Goal: Information Seeking & Learning: Check status

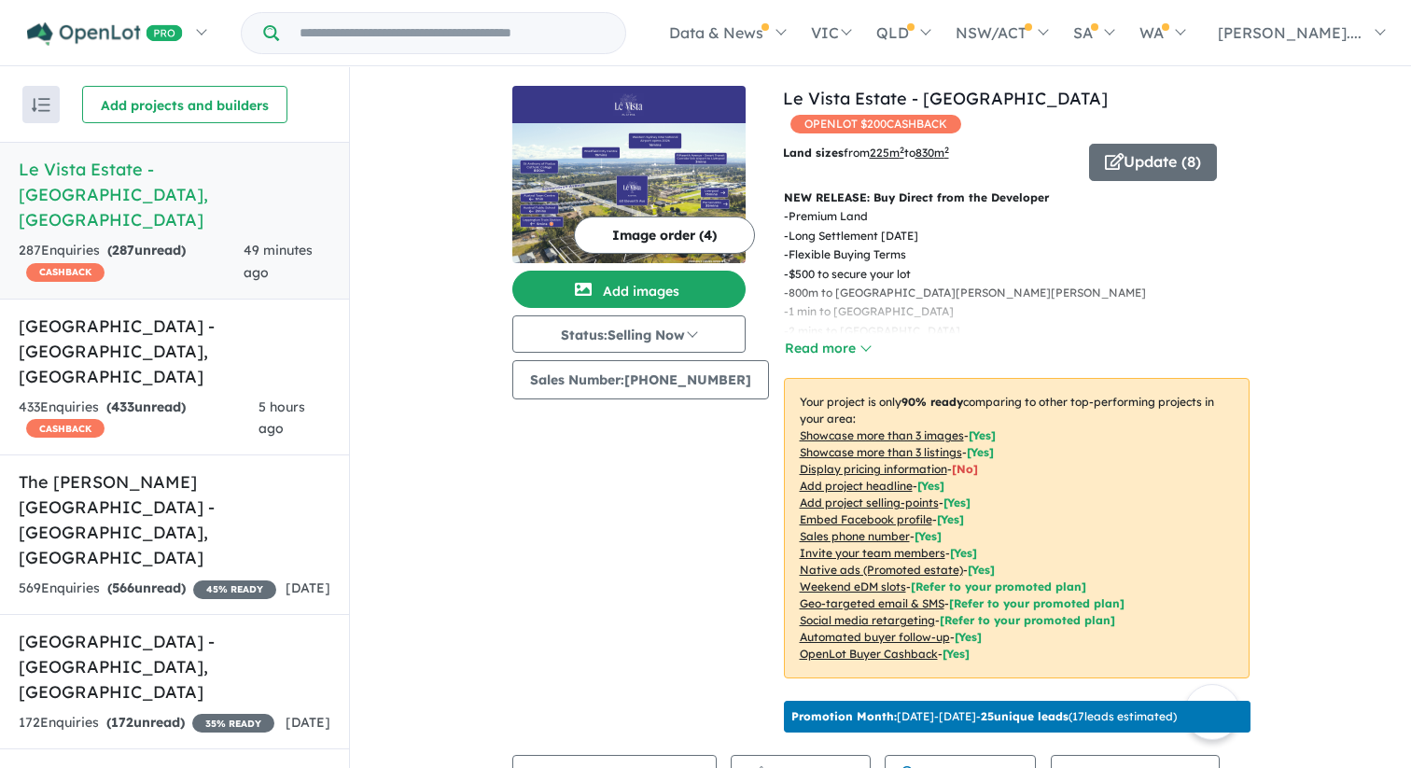
scroll to position [685, 0]
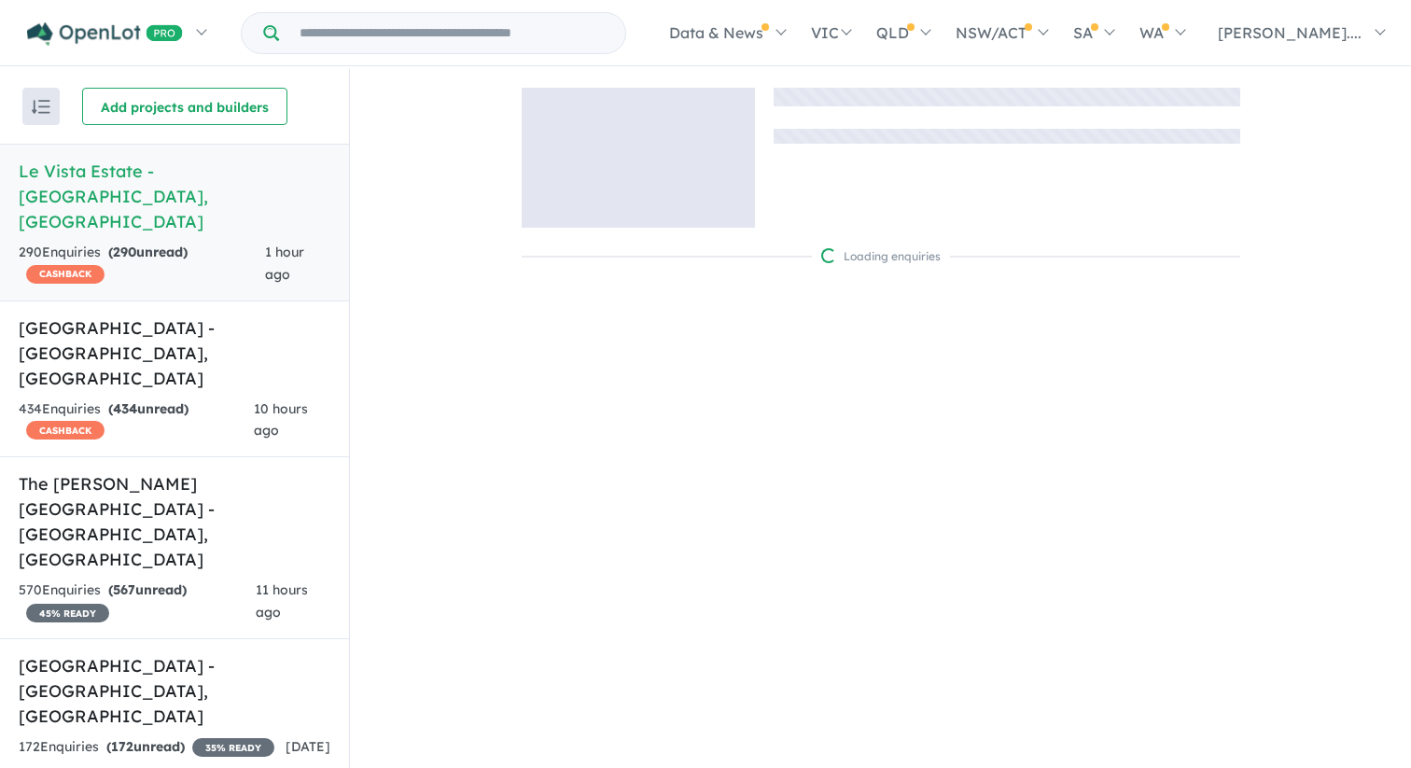
scroll to position [2, 0]
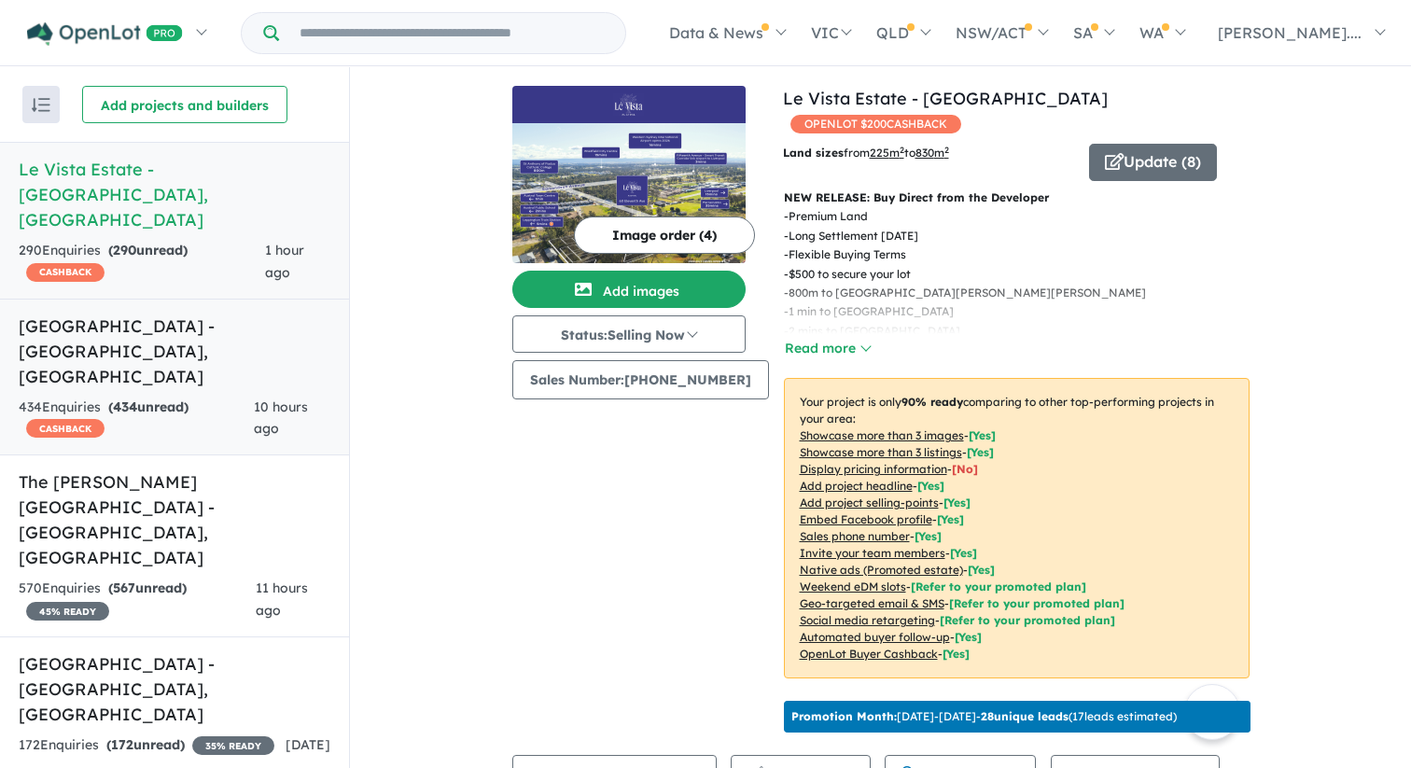
click at [201, 314] on h5 "Leppington Square Estate - Leppington , NSW" at bounding box center [175, 352] width 312 height 76
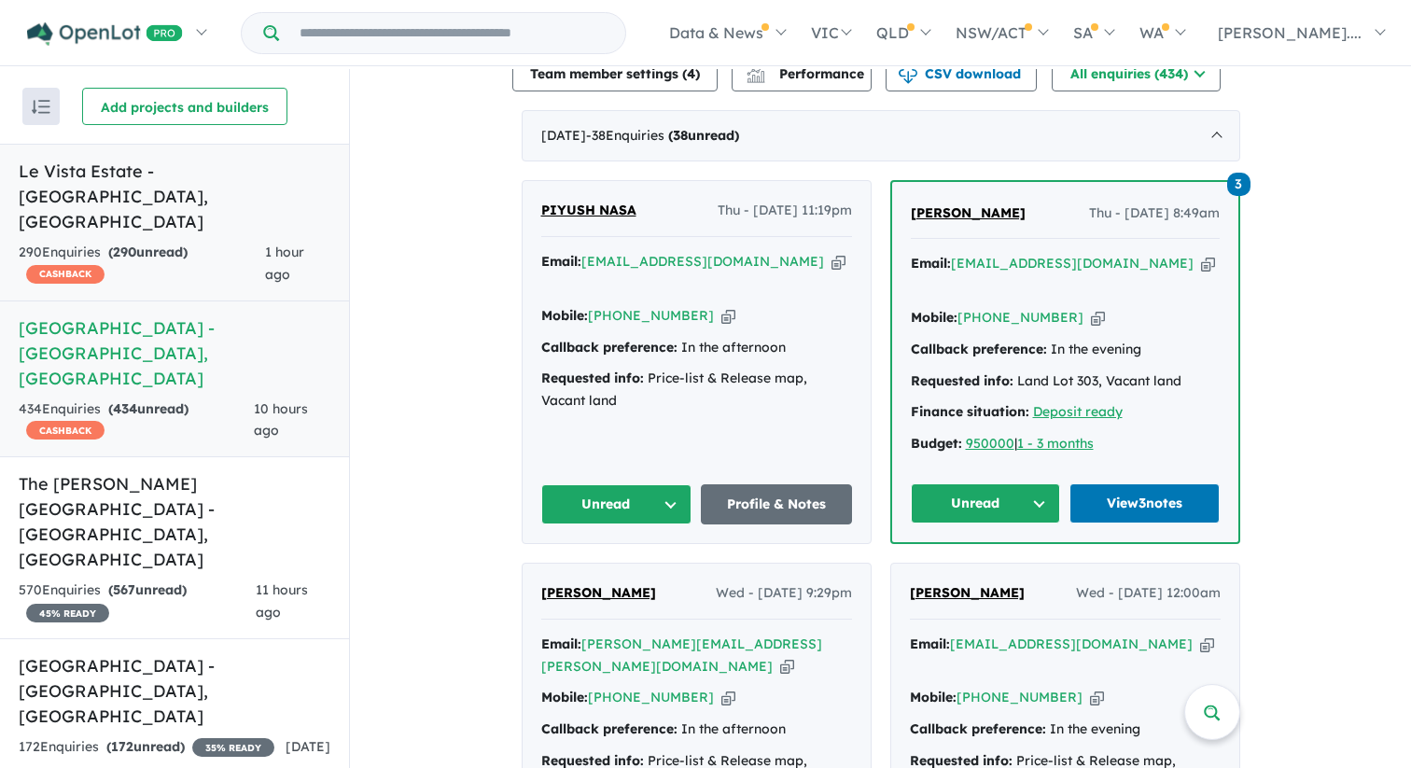
click at [181, 242] on div "290 Enquir ies ( 290 unread) CASHBACK" at bounding box center [142, 264] width 246 height 45
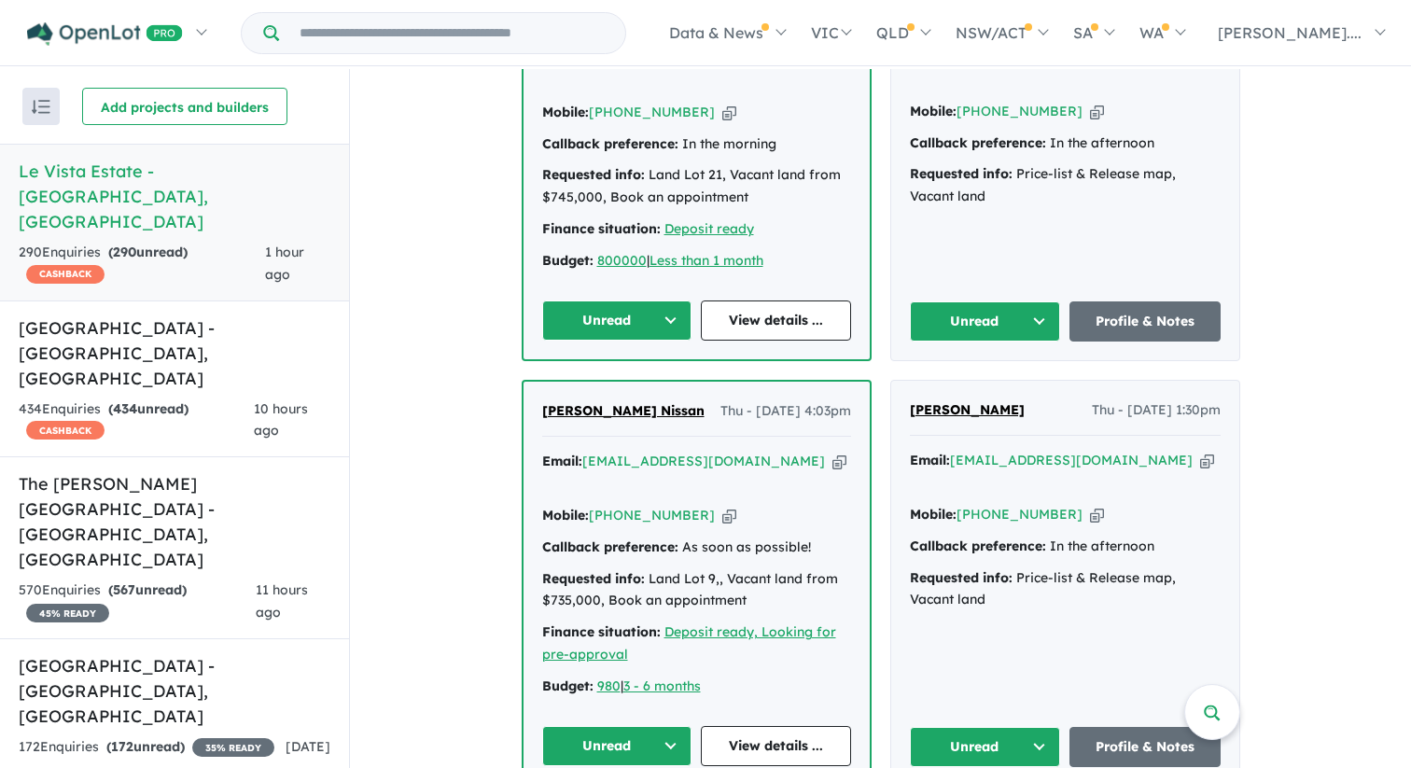
scroll to position [932, 0]
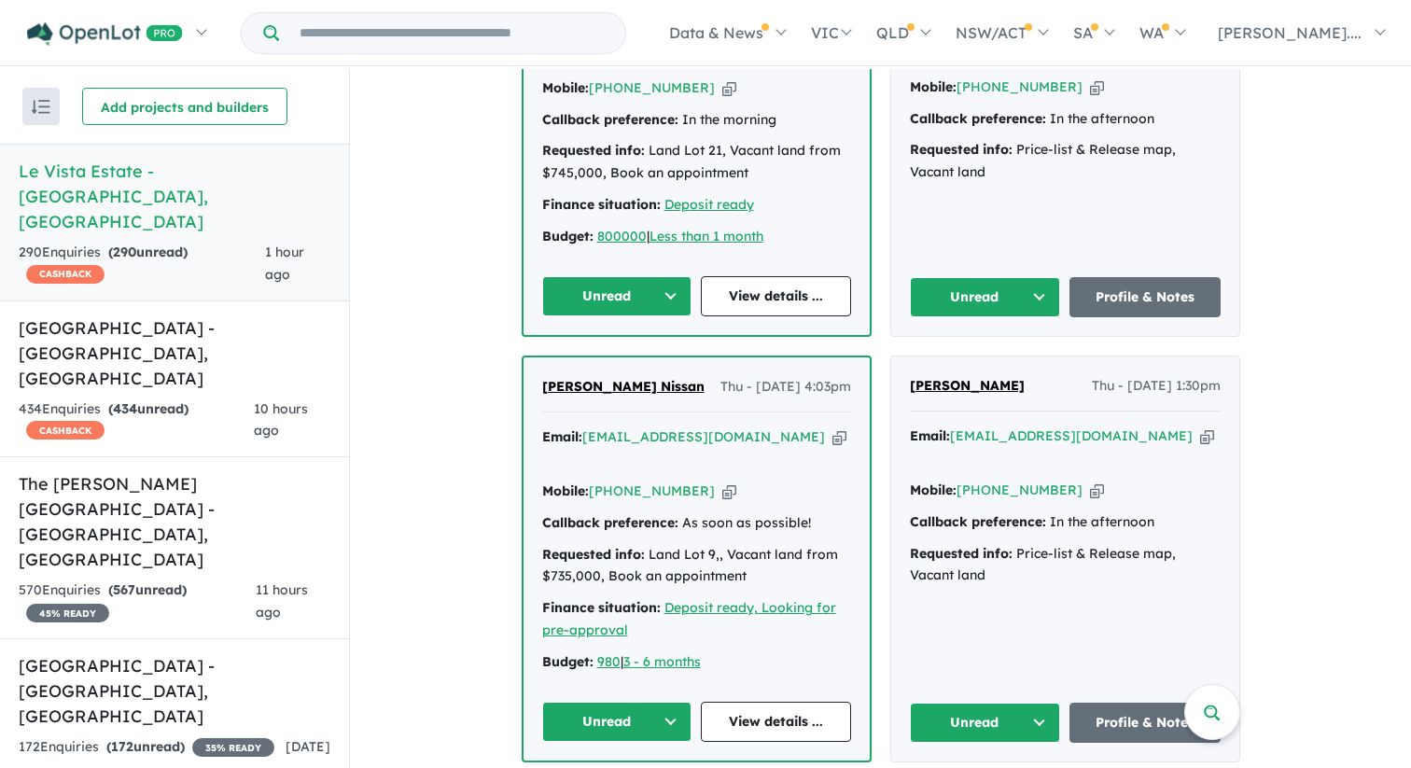
click at [607, 378] on span "Sandy Nissan" at bounding box center [623, 386] width 162 height 17
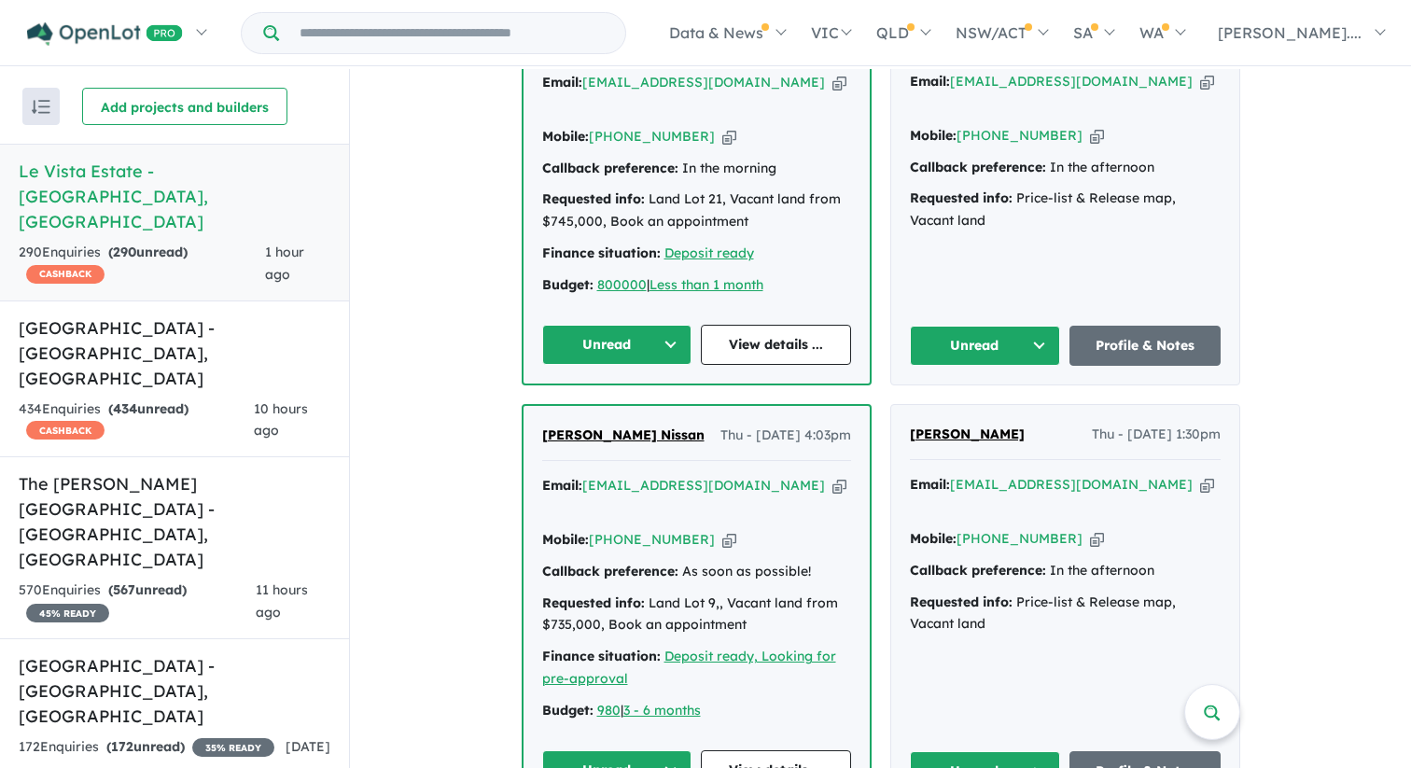
scroll to position [867, 0]
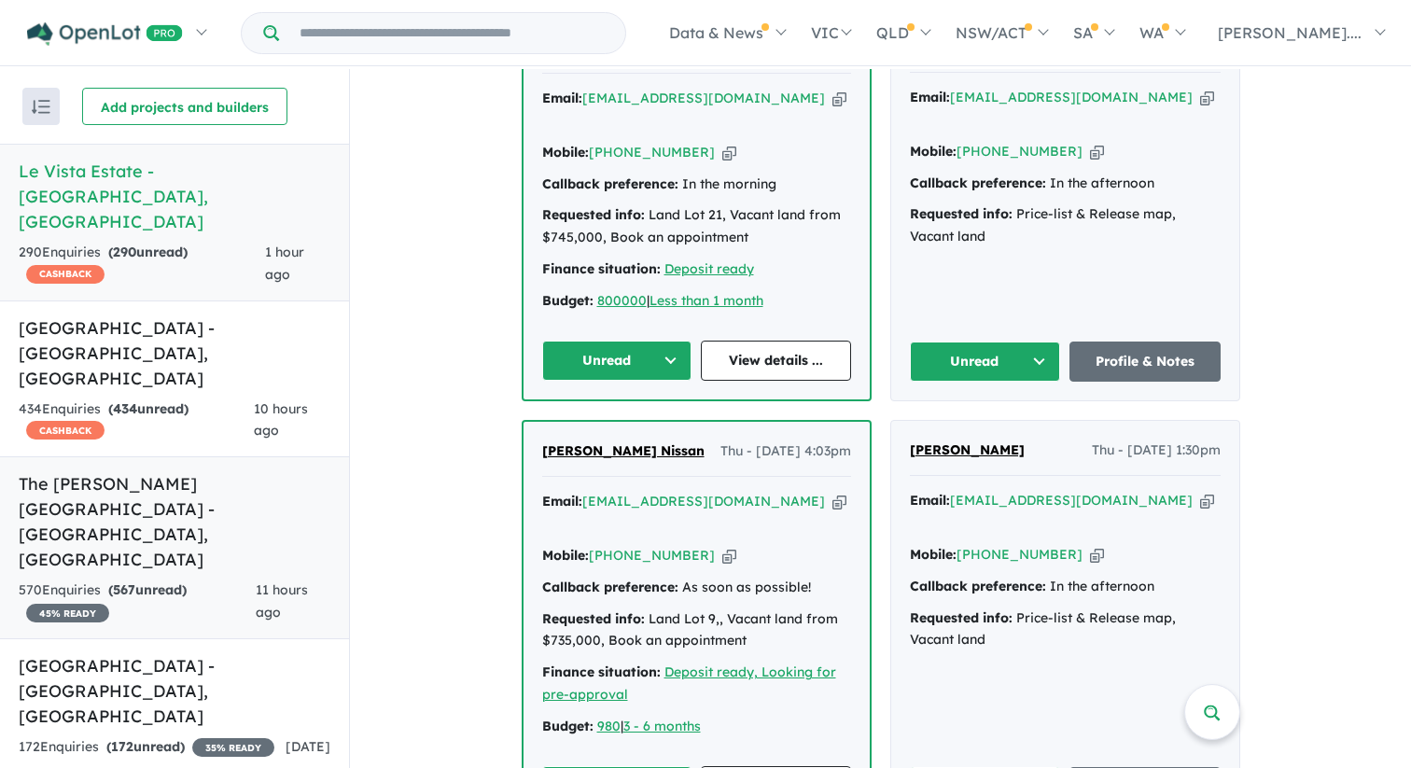
click at [172, 471] on h5 "The Rickard Gardens Estate - Leppington , NSW" at bounding box center [175, 521] width 312 height 101
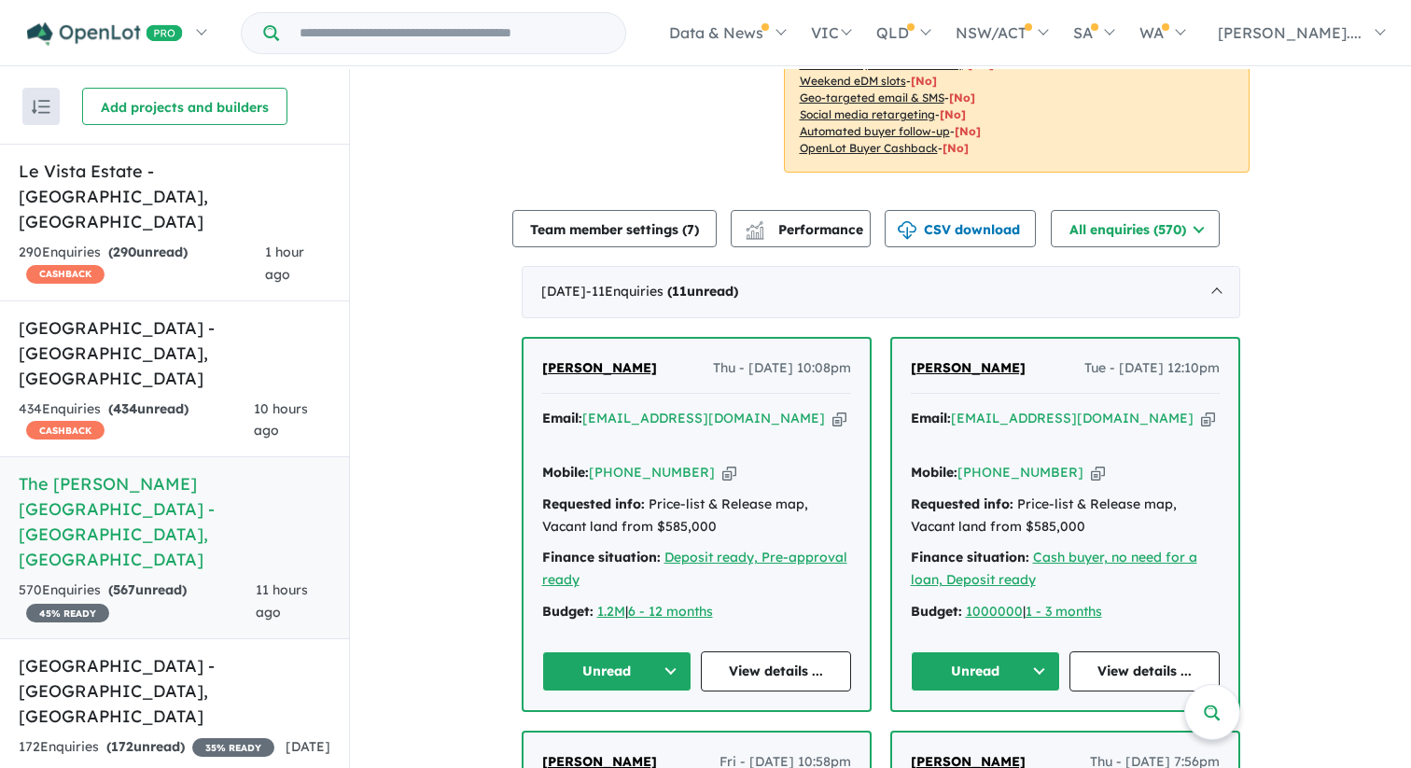
scroll to position [535, 0]
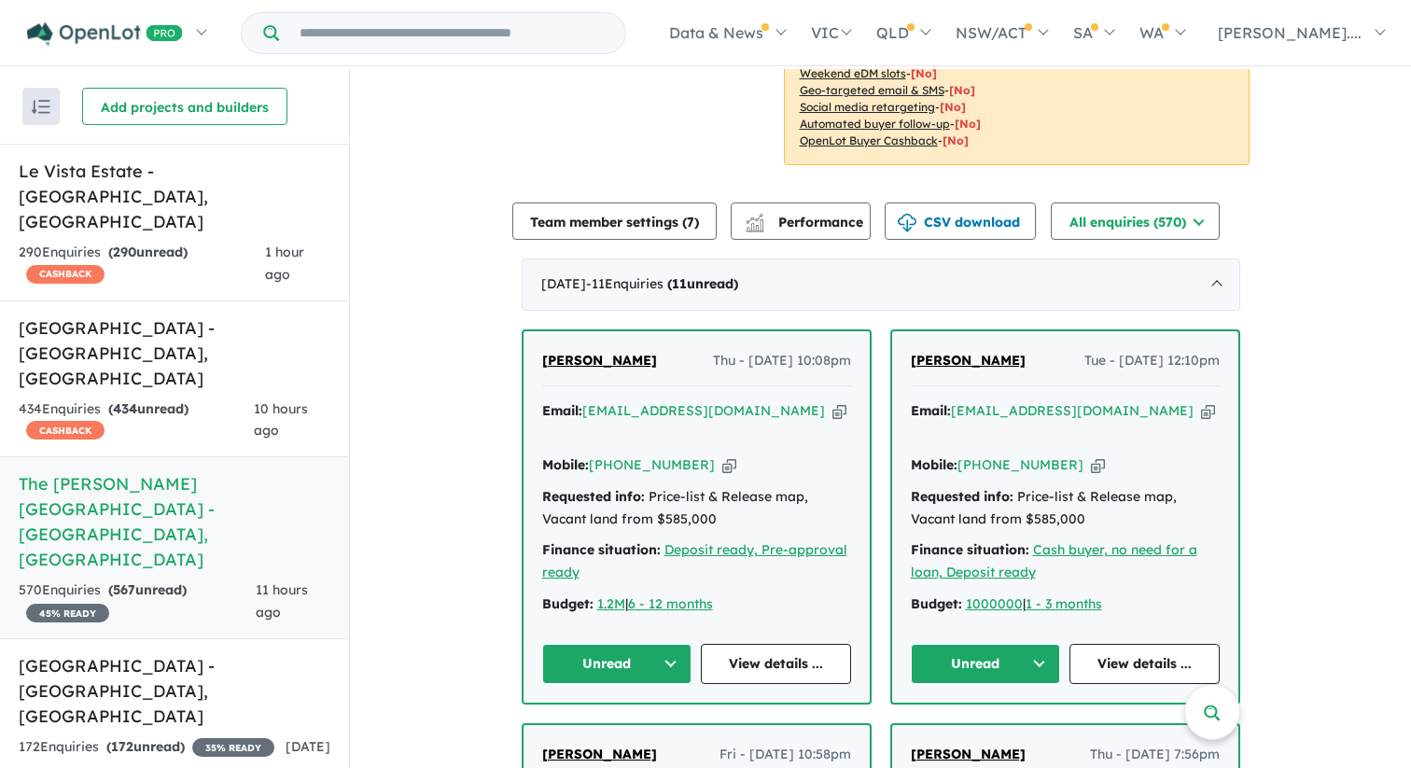
click at [601, 352] on span "Rakib Sikder" at bounding box center [599, 360] width 115 height 17
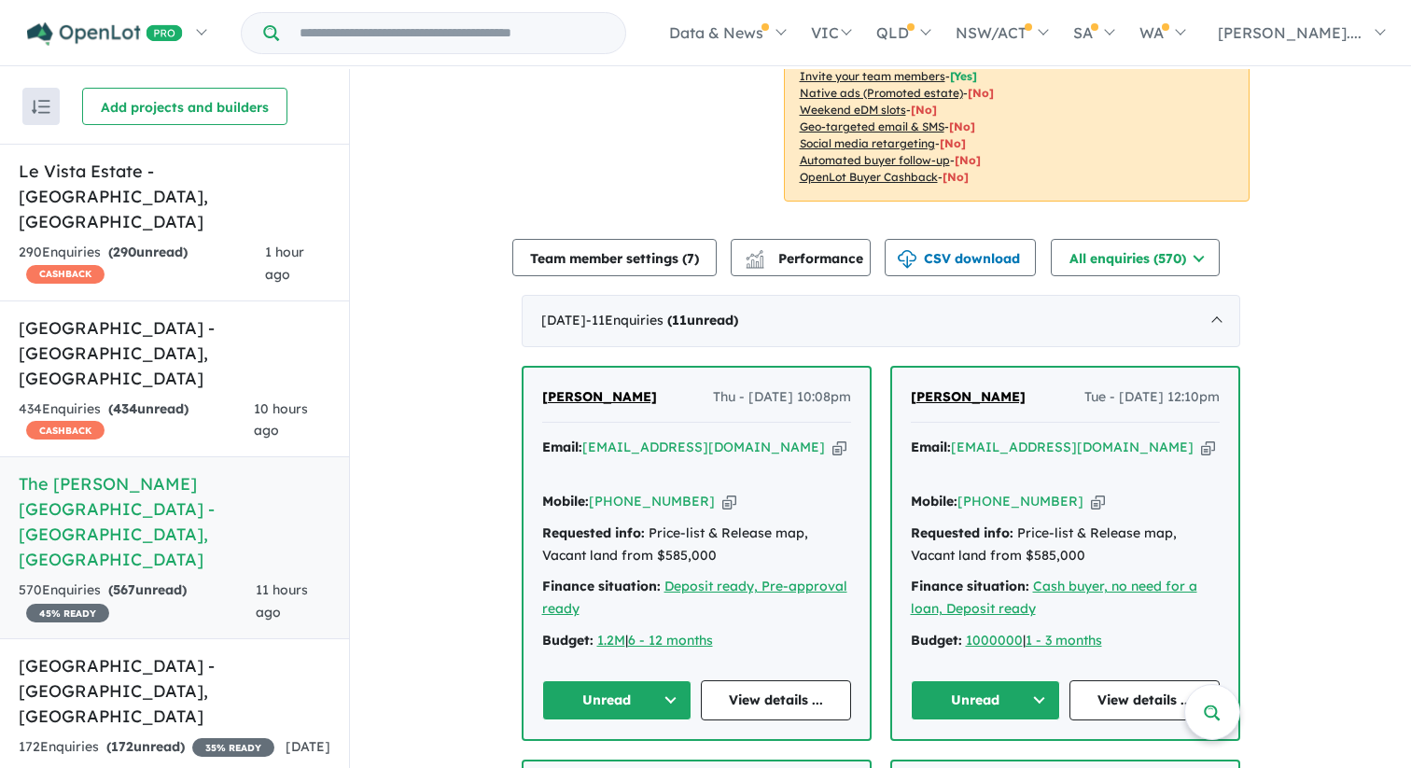
scroll to position [498, 0]
click at [198, 321] on link "Leppington Square Estate - Leppington , NSW 434 Enquir ies ( 434 unread) CASHBA…" at bounding box center [174, 380] width 349 height 158
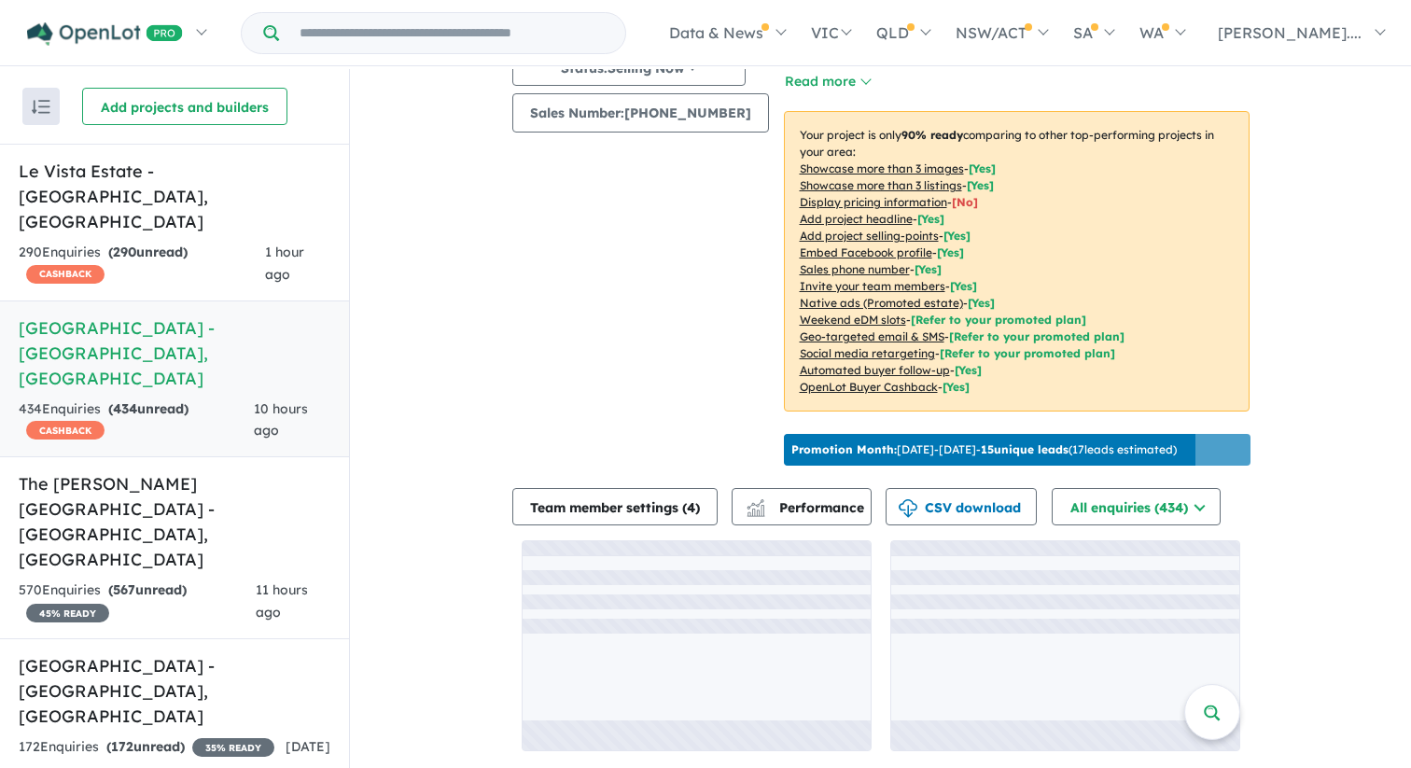
scroll to position [2, 0]
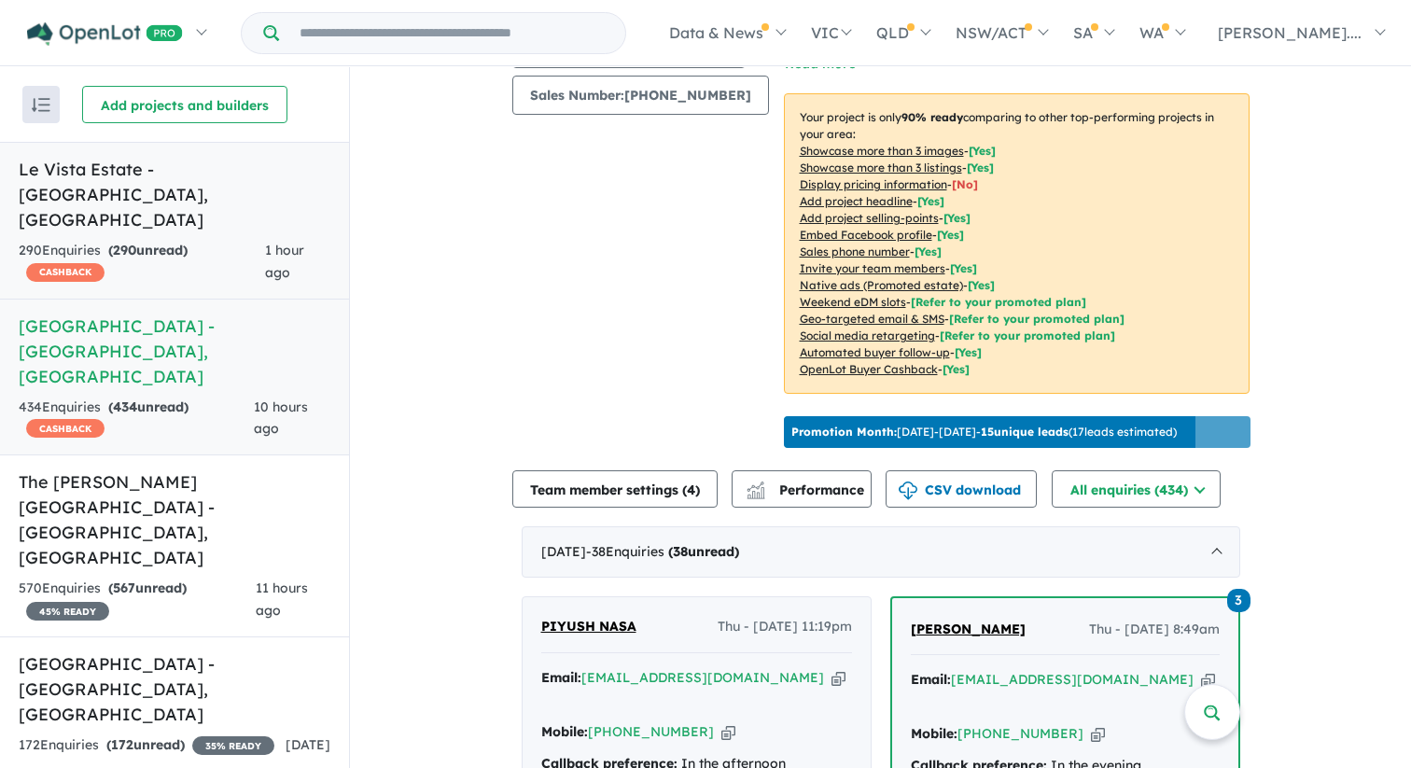
click at [217, 240] on div "290 Enquir ies ( 290 unread) CASHBACK" at bounding box center [142, 262] width 246 height 45
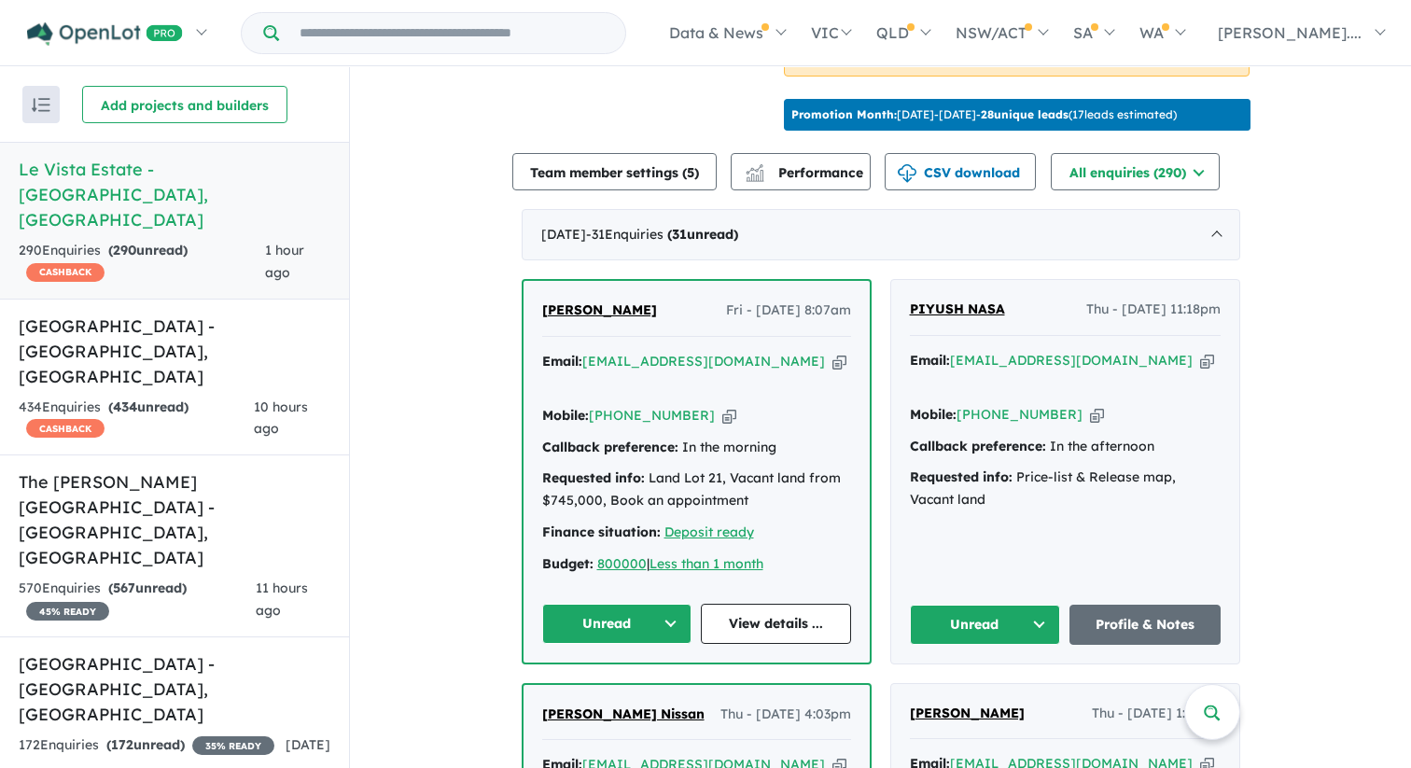
scroll to position [644, 0]
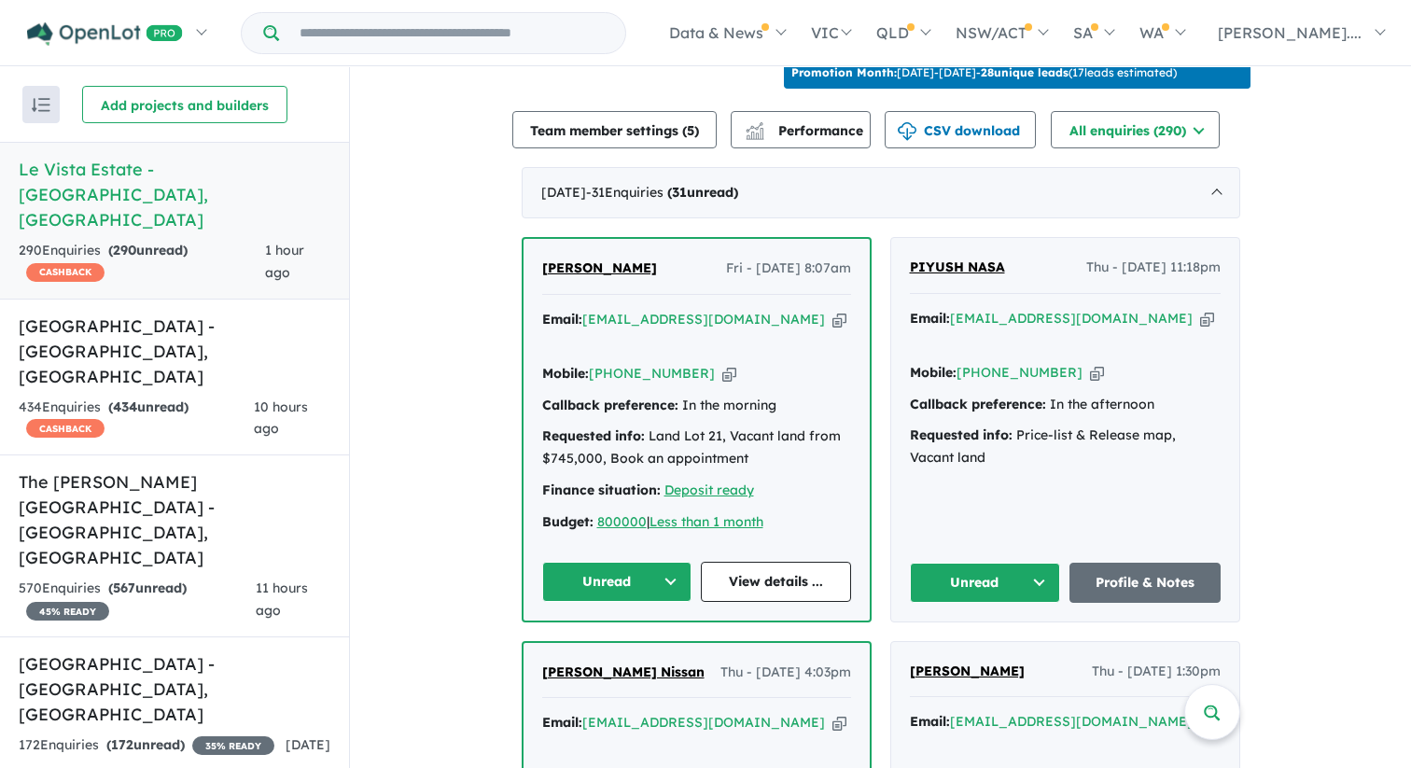
click at [593, 260] on span "Sudip Shrestha" at bounding box center [599, 268] width 115 height 17
click at [620, 260] on span "Sudip Shrestha" at bounding box center [599, 268] width 115 height 17
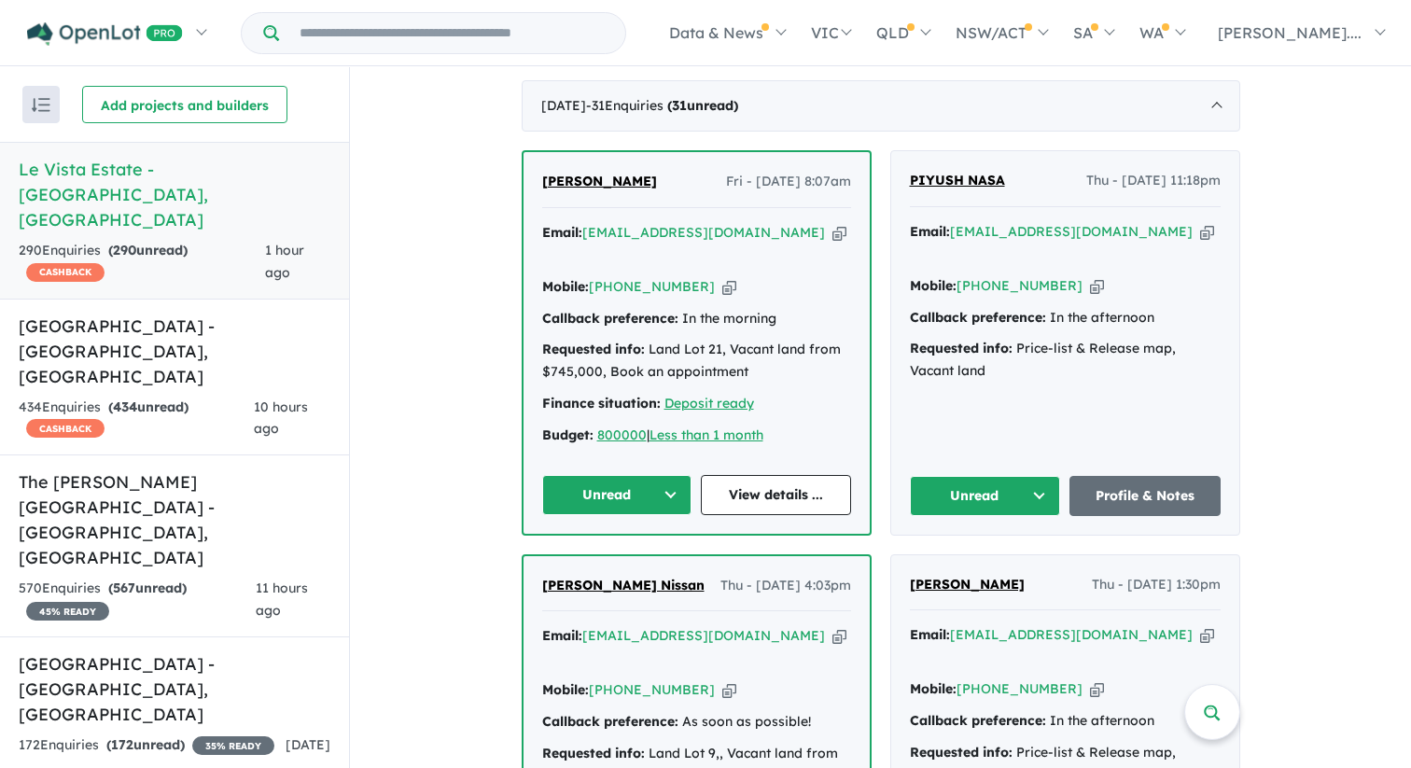
scroll to position [733, 0]
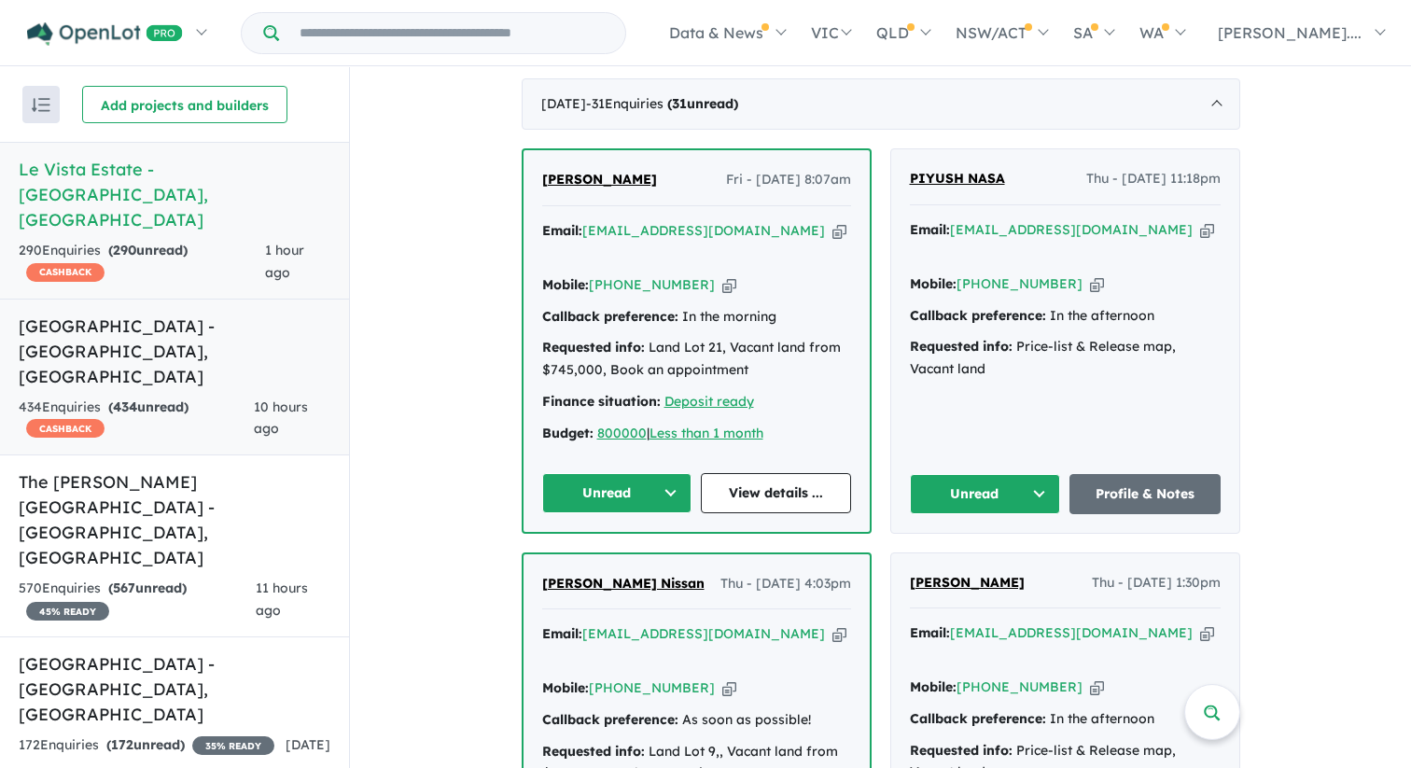
click at [173, 314] on h5 "Leppington Square Estate - Leppington , NSW" at bounding box center [175, 352] width 312 height 76
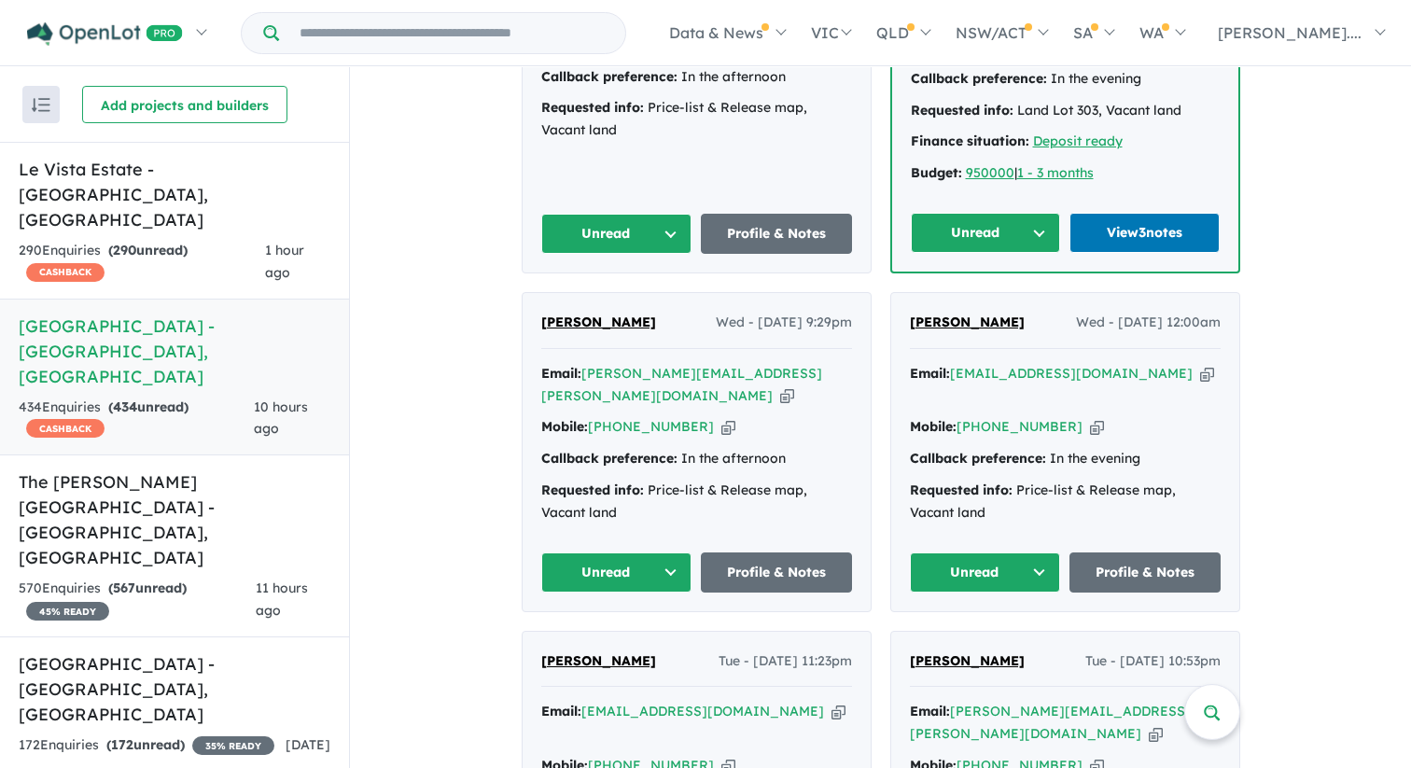
scroll to position [975, 0]
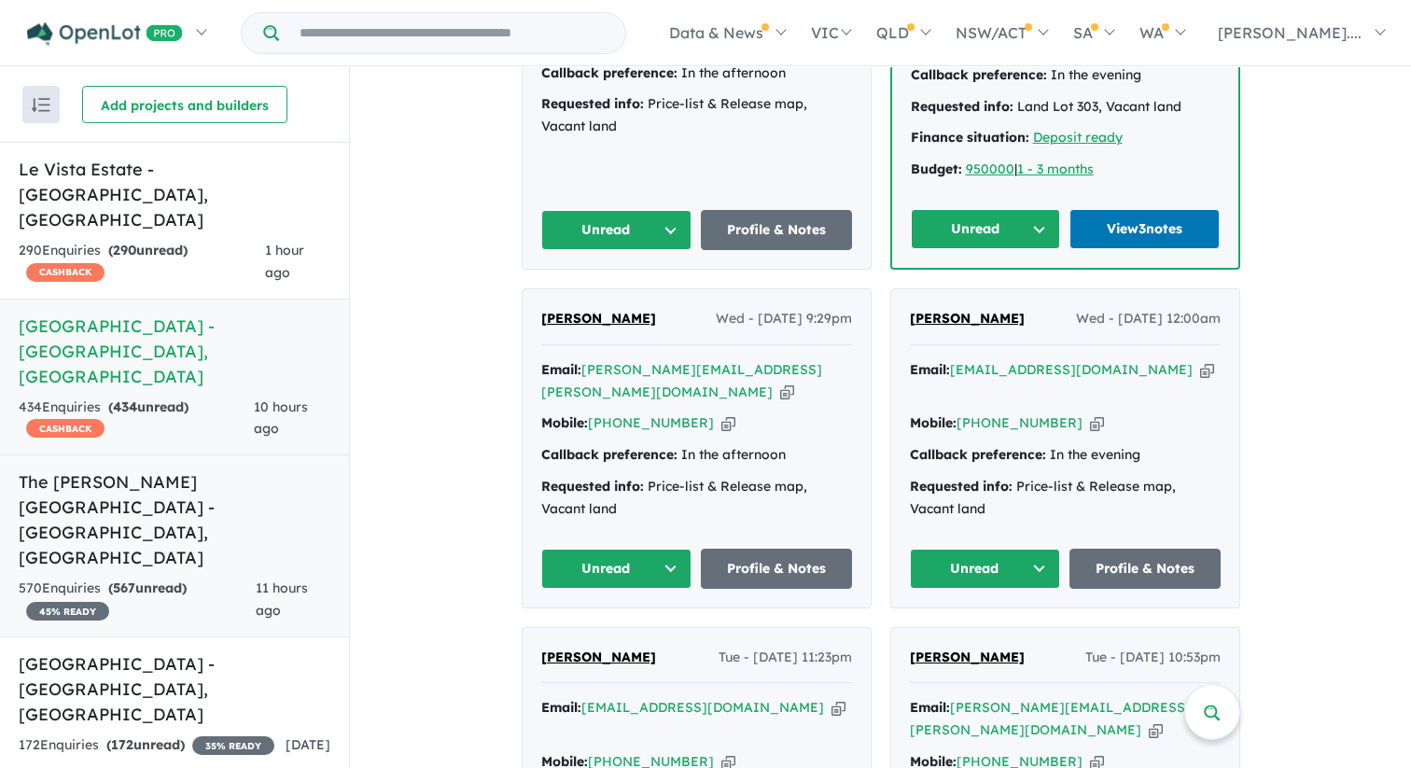
click at [275, 470] on h5 "The Rickard Gardens Estate - Leppington , NSW" at bounding box center [175, 520] width 312 height 101
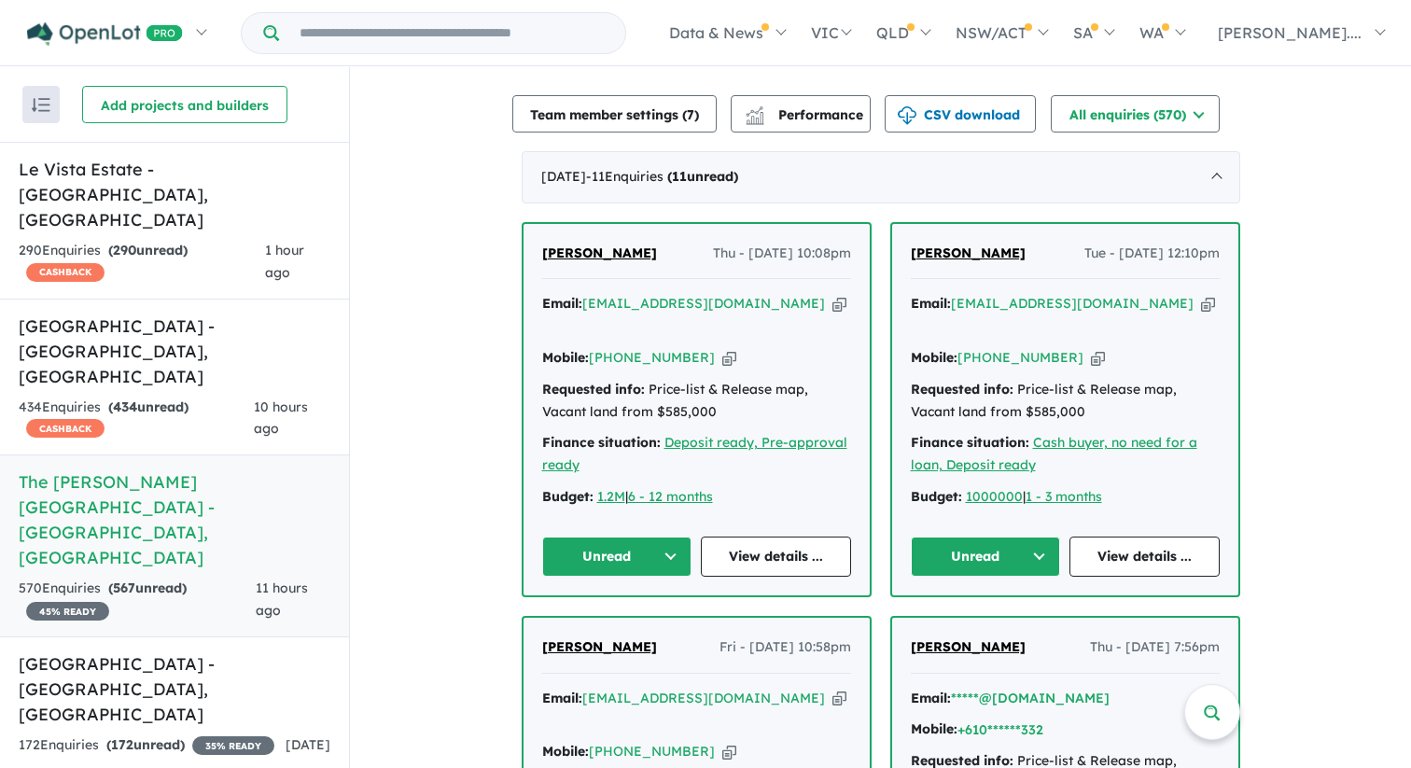
scroll to position [649, 0]
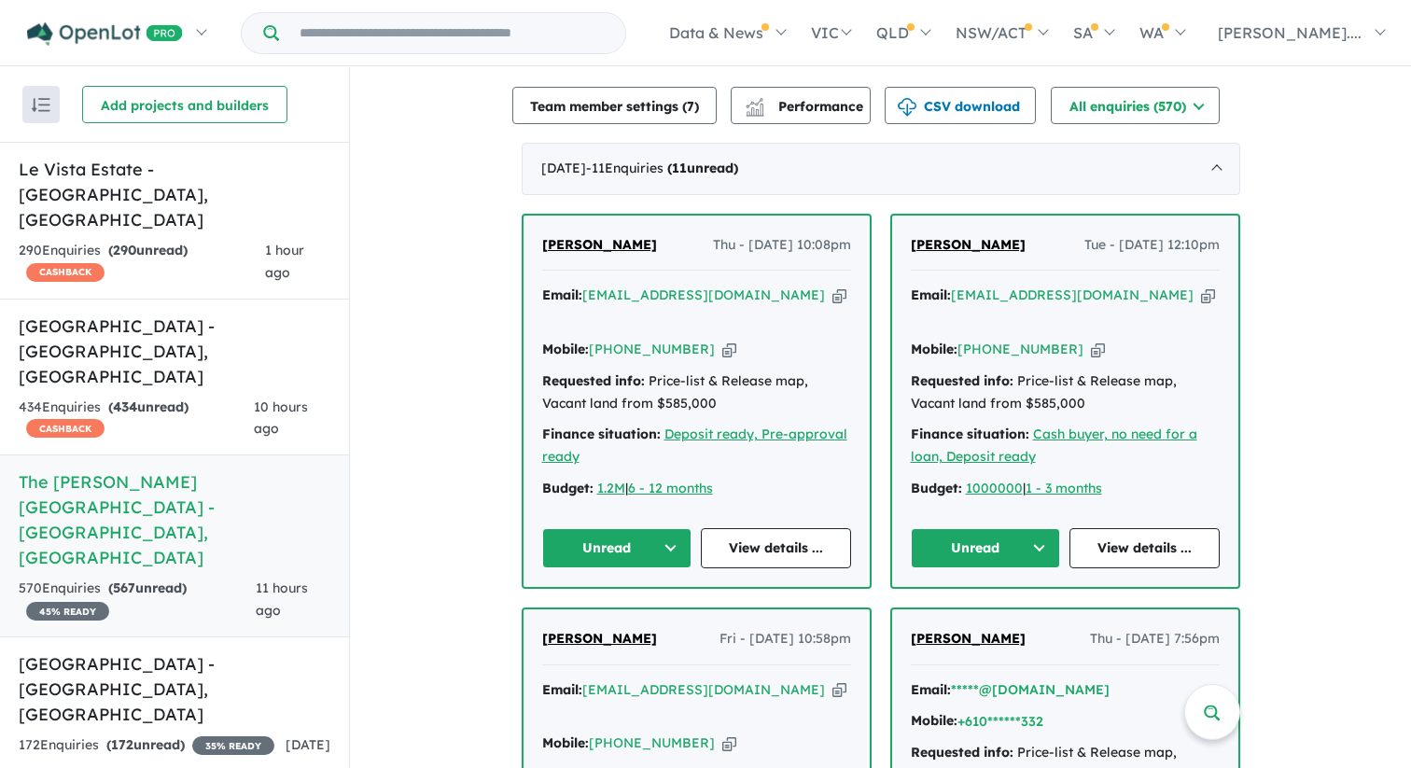
click at [606, 236] on span "Rakib Sikder" at bounding box center [599, 244] width 115 height 17
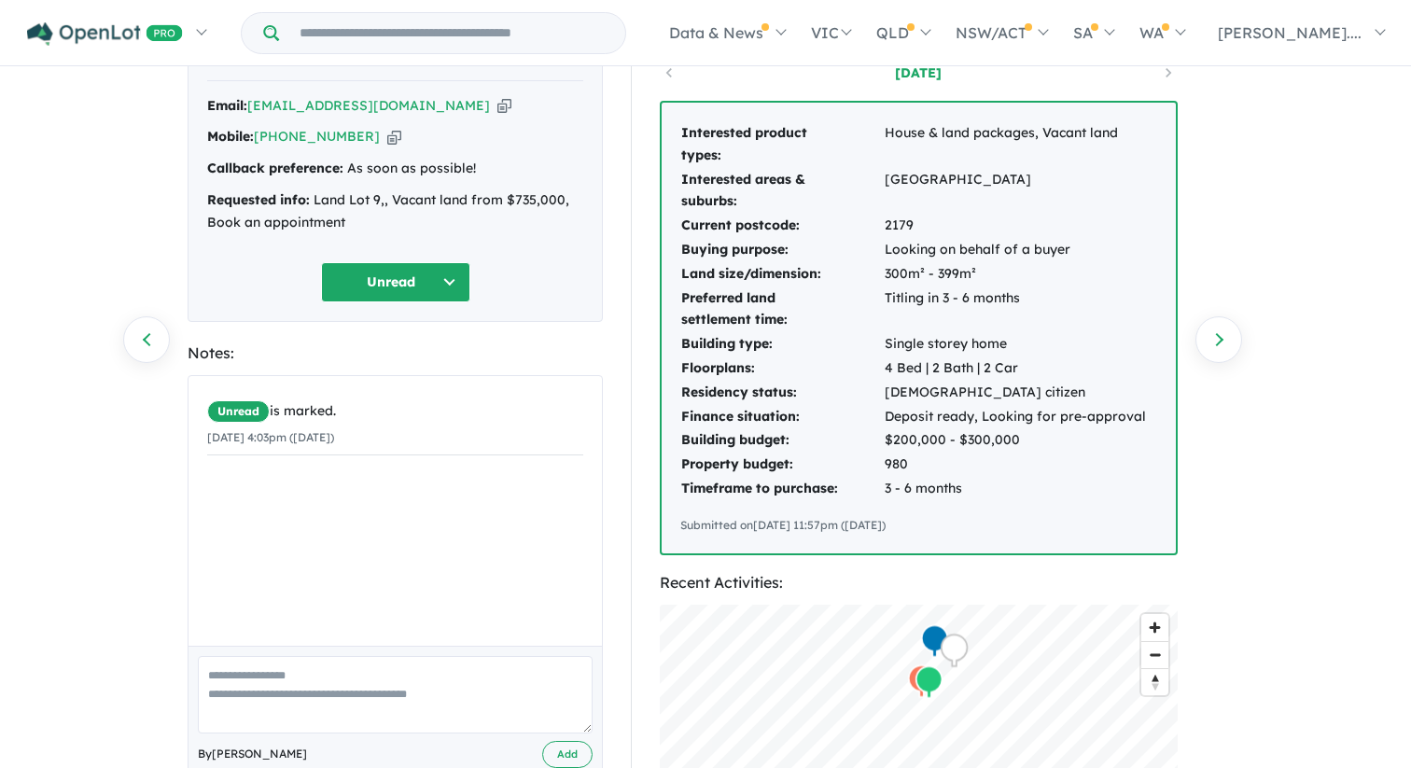
scroll to position [104, 0]
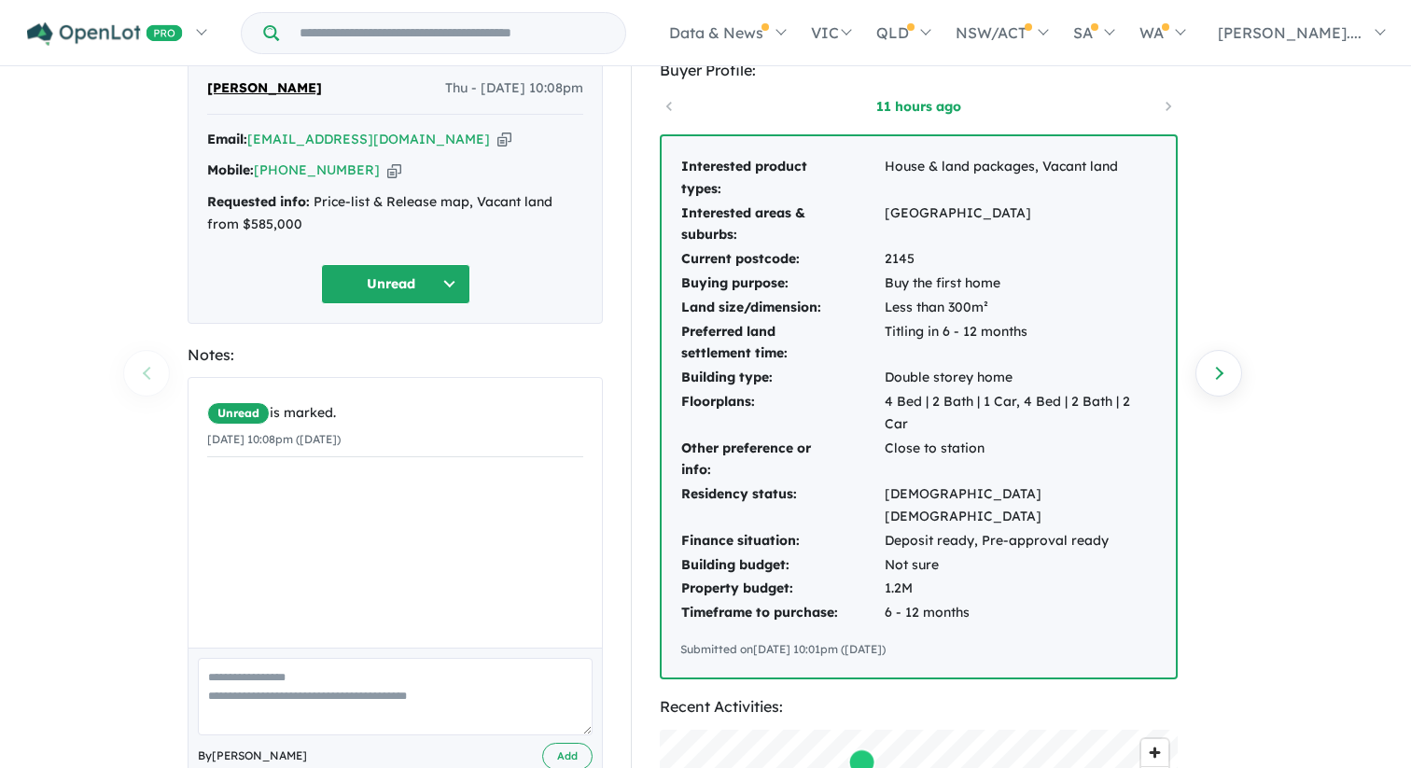
scroll to position [74, 0]
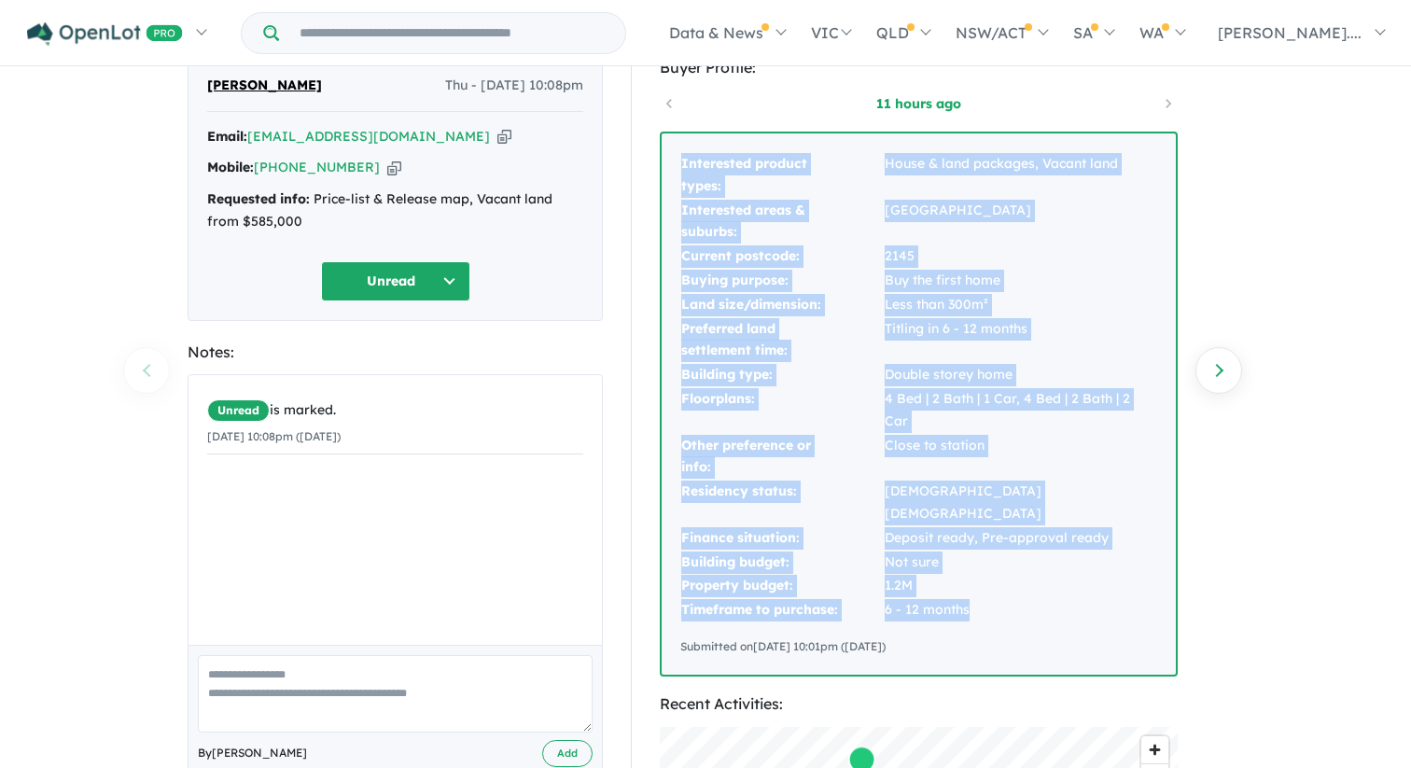
drag, startPoint x: 681, startPoint y: 164, endPoint x: 969, endPoint y: 575, distance: 501.4
click at [969, 575] on tbody "Interested product types: House & land packages, Vacant land Interested areas &…" at bounding box center [919, 387] width 477 height 470
copy tbody "Interested product types: House & land packages, Vacant land Interested areas &…"
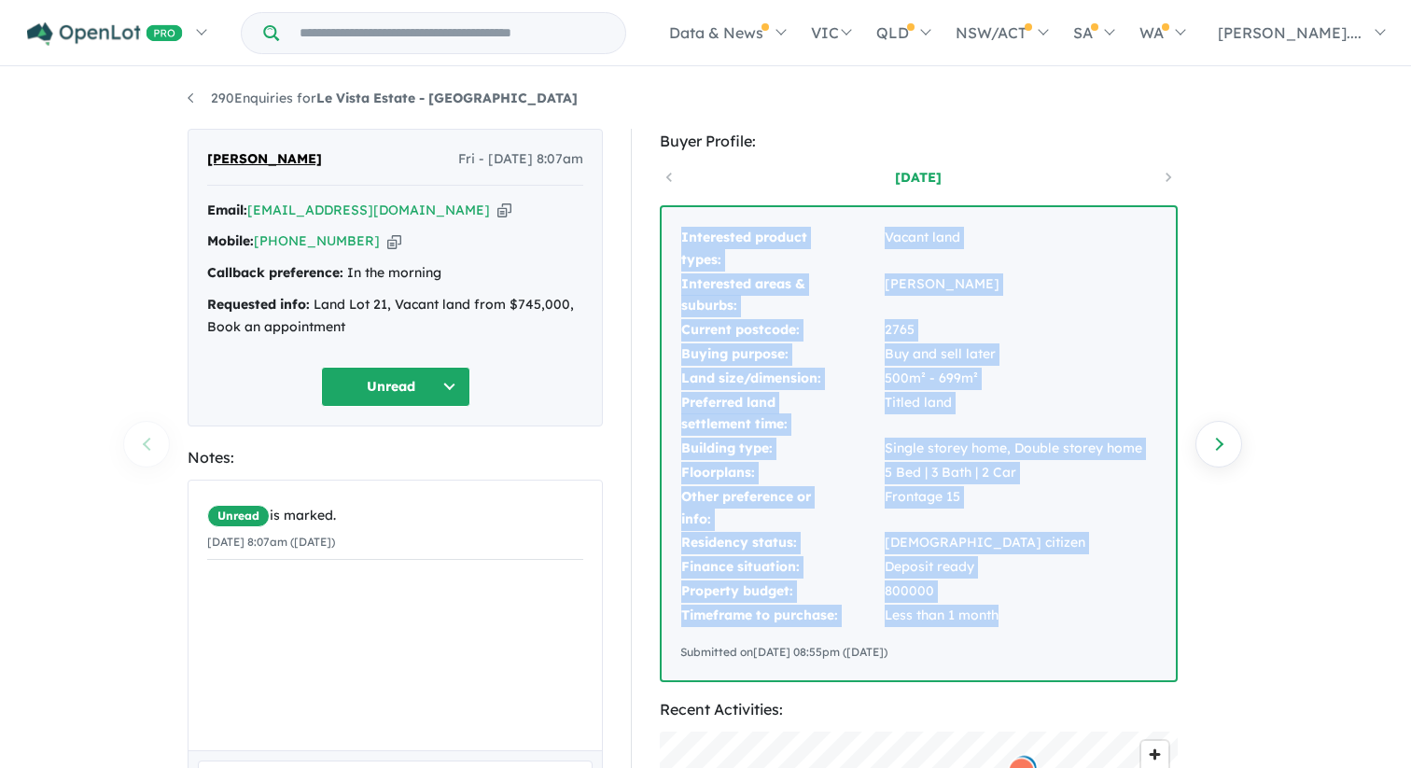
drag, startPoint x: 682, startPoint y: 236, endPoint x: 1004, endPoint y: 620, distance: 500.3
click at [1004, 620] on tbody "Interested product types: Vacant land Interested areas & suburbs: [PERSON_NAME]…" at bounding box center [912, 427] width 463 height 402
copy tbody "Interested product types: Vacant land Interested areas & suburbs: [PERSON_NAME]…"
